Goal: Entertainment & Leisure: Consume media (video, audio)

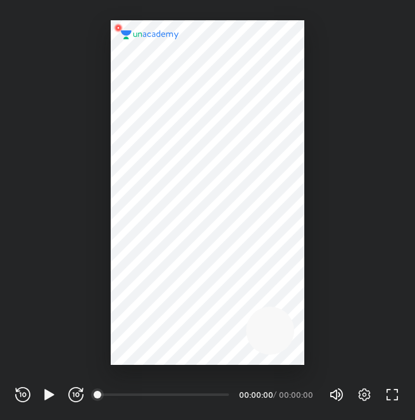
scroll to position [420, 415]
click at [46, 391] on icon "button" at bounding box center [48, 394] width 9 height 11
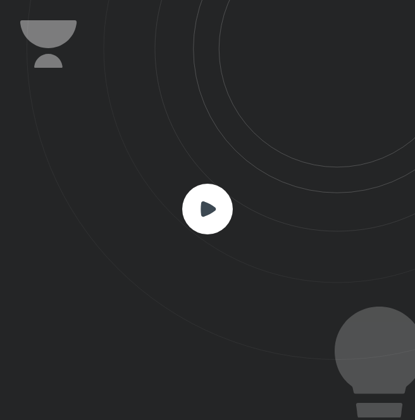
click at [220, 207] on rect at bounding box center [207, 209] width 51 height 51
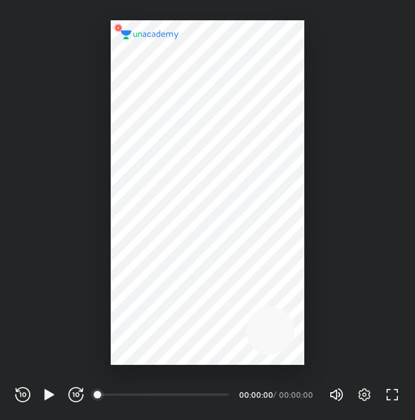
click at [397, 405] on div "REWIND (J) PLAY (K) FORWARD (L) 00:00 00:00:00 / 00:00:00 Volume (M) 100% Setti…" at bounding box center [207, 392] width 415 height 55
click at [45, 398] on icon "button" at bounding box center [48, 394] width 9 height 11
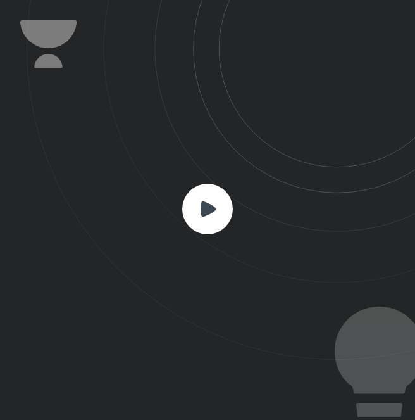
click at [222, 219] on rect at bounding box center [207, 209] width 51 height 51
click at [217, 208] on rect at bounding box center [207, 209] width 51 height 51
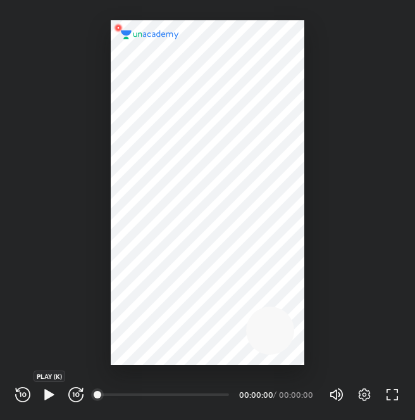
click at [53, 393] on icon "button" at bounding box center [48, 394] width 9 height 11
